Goal: Check status: Check status

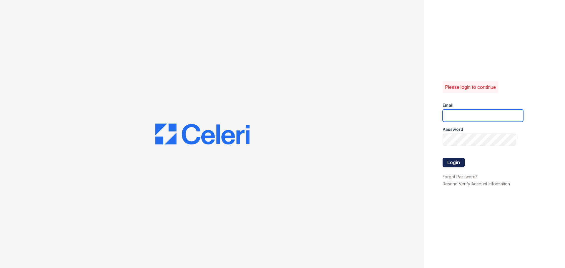
type input "enewton@samapartments.com"
click at [449, 167] on button "Login" at bounding box center [454, 162] width 22 height 9
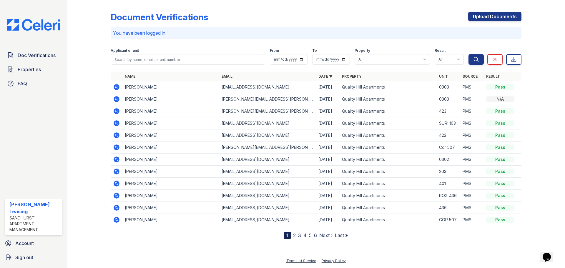
click at [114, 136] on td at bounding box center [117, 136] width 12 height 12
click at [117, 137] on icon at bounding box center [117, 136] width 6 height 6
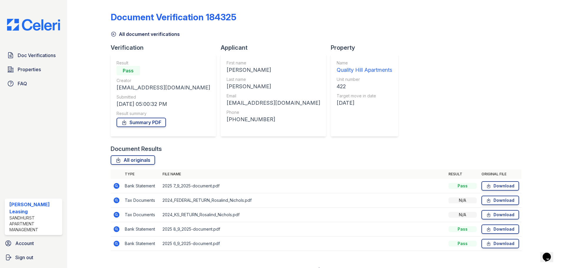
click at [315, 86] on div "Document Verification 184325 All document verifications Verification Result Pas…" at bounding box center [316, 129] width 411 height 255
click at [385, 105] on div "Document Verification 184325 All document verifications Verification Result Pas…" at bounding box center [316, 129] width 411 height 255
click at [115, 35] on icon at bounding box center [113, 34] width 4 height 4
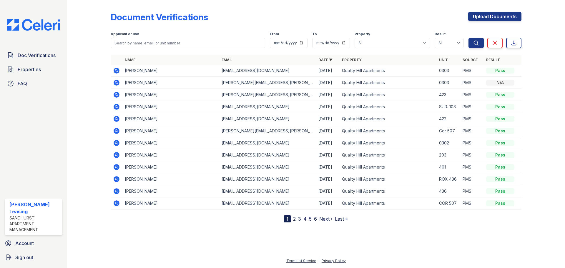
click at [117, 68] on icon at bounding box center [117, 71] width 6 height 6
